Goal: Find specific page/section: Find specific page/section

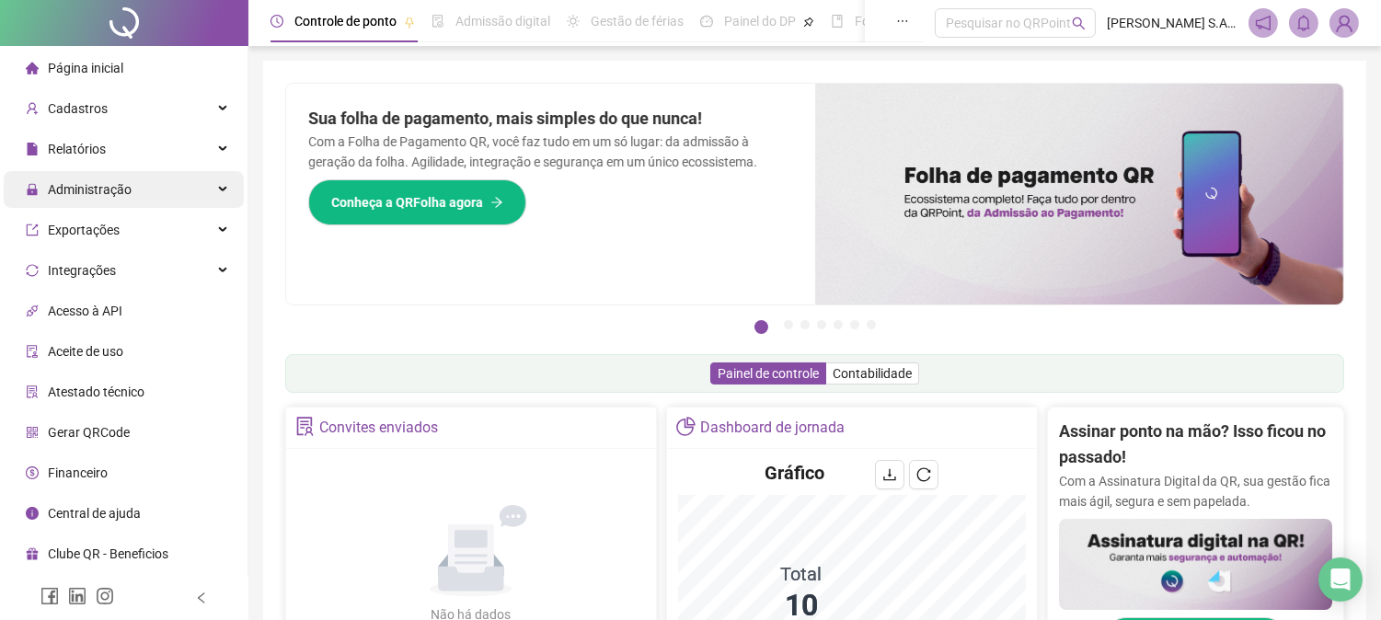
click at [117, 186] on span "Administração" at bounding box center [90, 189] width 84 height 15
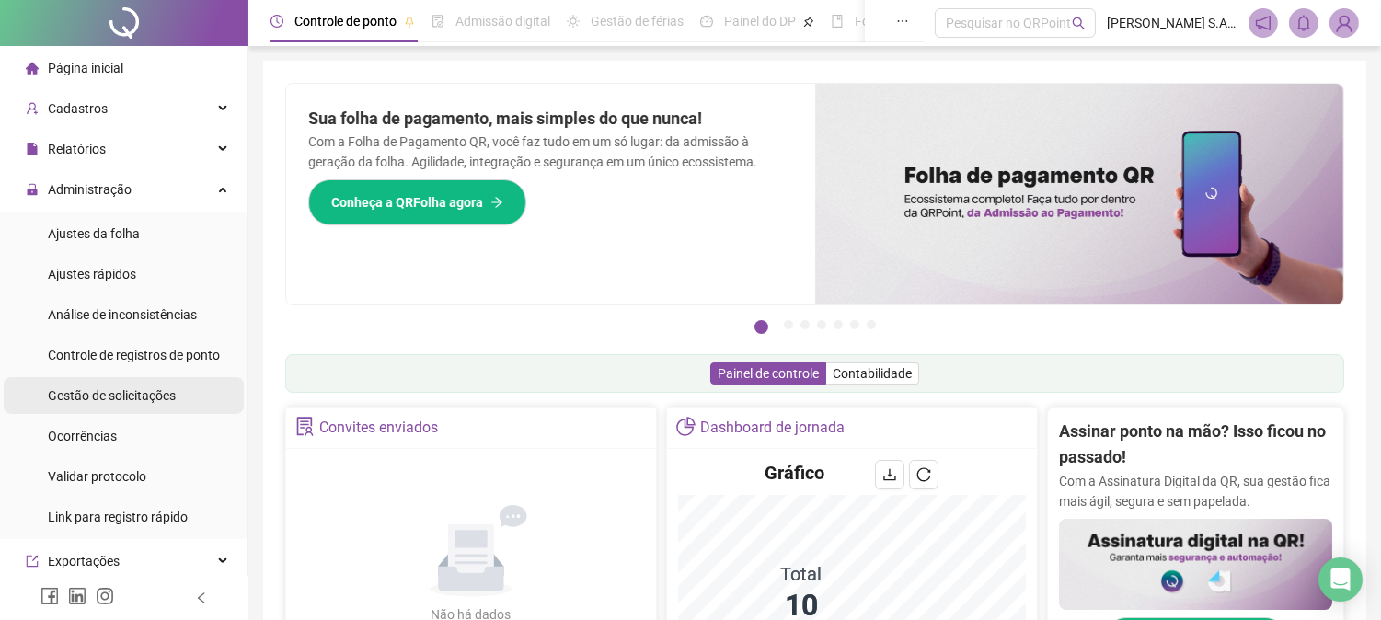
click at [79, 399] on span "Gestão de solicitações" at bounding box center [112, 395] width 128 height 15
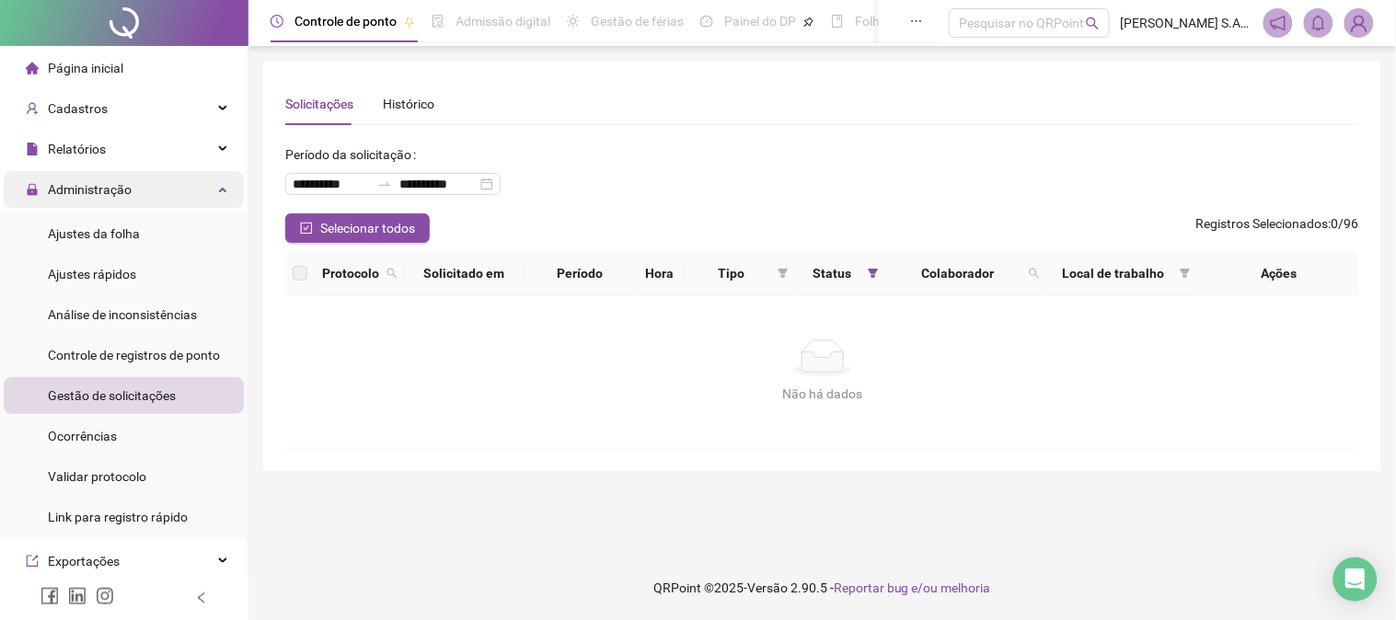
click at [65, 182] on span "Administração" at bounding box center [90, 189] width 84 height 15
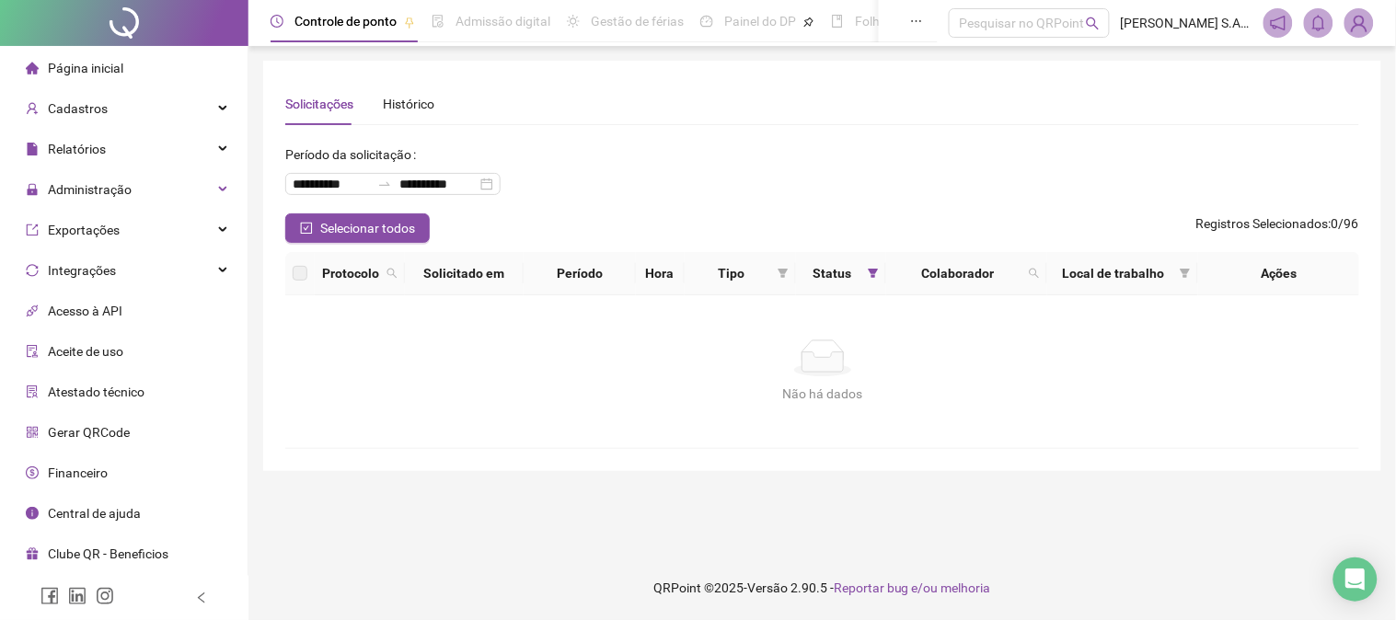
click at [88, 70] on span "Página inicial" at bounding box center [85, 68] width 75 height 15
